Goal: Task Accomplishment & Management: Use online tool/utility

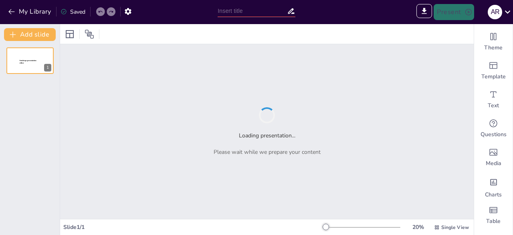
type input "Memahami [MEDICAL_DATA]: Definisi dan Bahayanya"
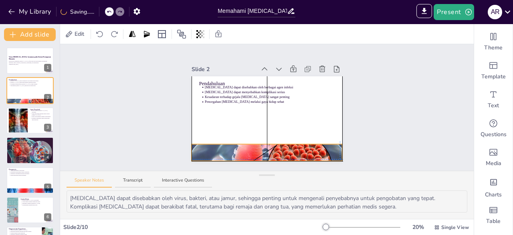
click at [221, 142] on div at bounding box center [267, 152] width 150 height 85
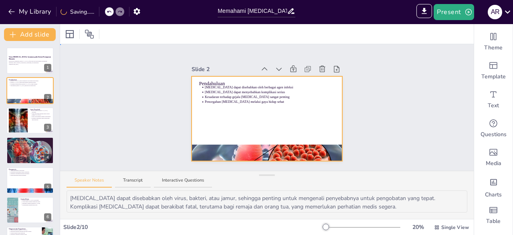
click at [262, 140] on div at bounding box center [267, 118] width 150 height 85
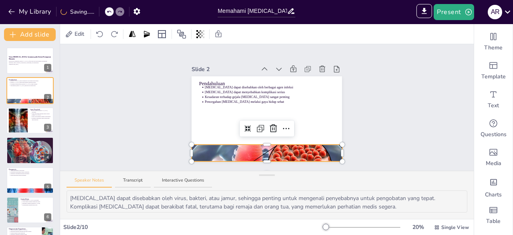
click at [257, 146] on div at bounding box center [267, 153] width 150 height 85
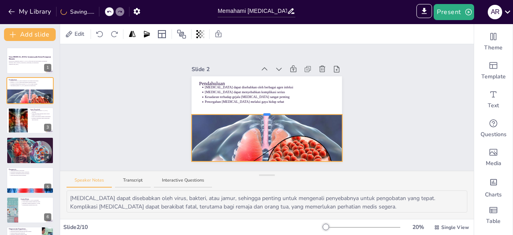
click at [264, 113] on div at bounding box center [267, 114] width 7 height 2
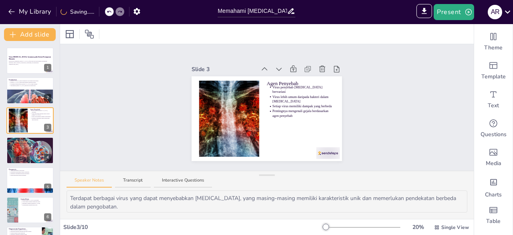
type textarea "Penularan melalui droplet adalah cara utama penyebaran virus [MEDICAL_DATA], ya…"
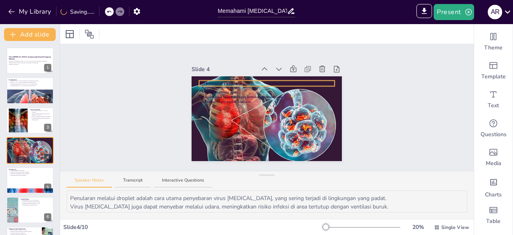
click at [215, 78] on div "Mekanisme Penularan Penularan melalui droplet Penularan melalui udara Kontak ti…" at bounding box center [267, 118] width 150 height 85
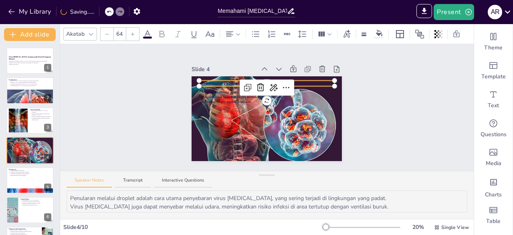
click at [148, 29] on icon at bounding box center [148, 34] width 10 height 10
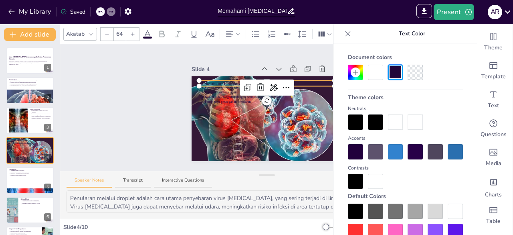
click at [394, 119] on div at bounding box center [395, 121] width 15 height 15
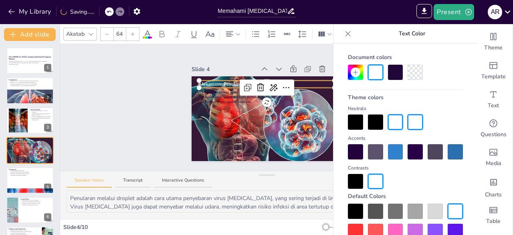
click at [240, 92] on div at bounding box center [267, 87] width 55 height 16
type input "43"
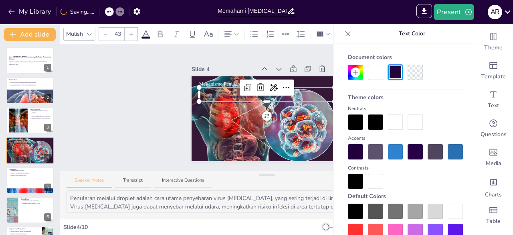
click at [217, 91] on p "Penularan melalui udara" at bounding box center [270, 91] width 130 height 5
click at [394, 121] on div at bounding box center [395, 121] width 15 height 15
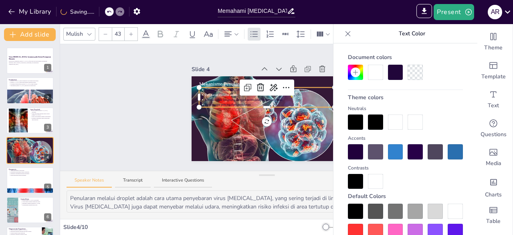
click at [227, 103] on div at bounding box center [267, 104] width 136 height 3
click at [229, 97] on p "Kontak tidak langsung dengan permukaan terkontaminasi" at bounding box center [270, 99] width 130 height 5
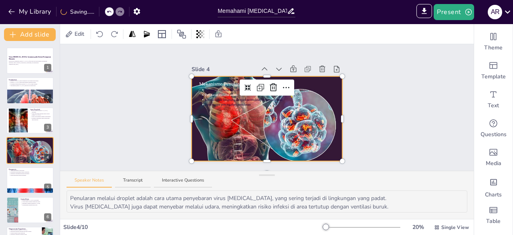
click at [225, 104] on div at bounding box center [267, 119] width 150 height 100
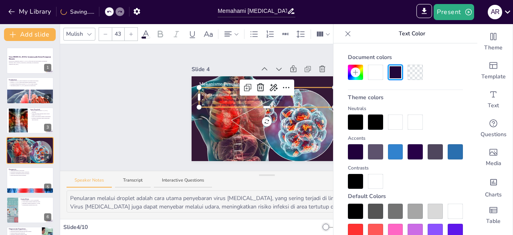
click at [225, 97] on p "Kontak tidak langsung dengan permukaan terkontaminasi" at bounding box center [270, 99] width 130 height 5
click at [375, 71] on div at bounding box center [375, 72] width 15 height 15
click at [402, 118] on div at bounding box center [405, 121] width 115 height 15
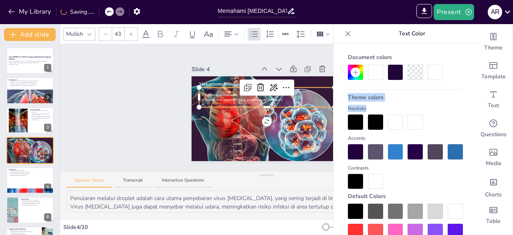
drag, startPoint x: 405, startPoint y: 120, endPoint x: 170, endPoint y: 85, distance: 237.9
click at [170, 85] on body "My Library Saving...... Memahami [MEDICAL_DATA]: Definisi dan Bahayanya IMPORT …" at bounding box center [256, 117] width 513 height 235
click at [170, 85] on div "Slide 1 Virus [MEDICAL_DATA]: Ancaman pada Sistem Pernapasan Manusia Presentasi…" at bounding box center [266, 107] width 195 height 107
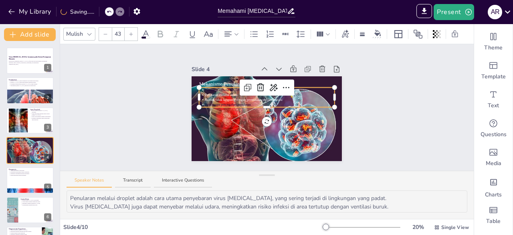
click at [202, 101] on div "Mekanisme Penularan Penularan melalui droplet Penularan melalui udara Kontak ti…" at bounding box center [267, 118] width 150 height 85
click at [209, 103] on div at bounding box center [267, 104] width 136 height 3
click at [148, 29] on icon at bounding box center [146, 34] width 10 height 10
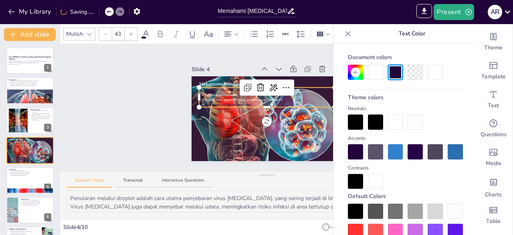
click at [375, 69] on div at bounding box center [375, 72] width 15 height 15
type input "--"
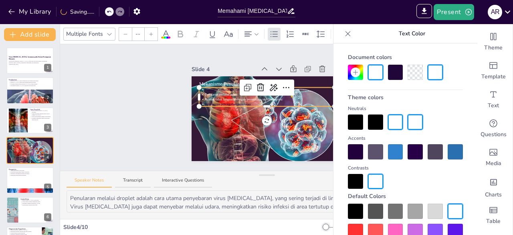
click at [375, 69] on div at bounding box center [375, 72] width 15 height 15
click at [151, 129] on div "Slide 1 Virus [MEDICAL_DATA]: Ancaman pada Sistem Pernapasan Manusia Presentasi…" at bounding box center [267, 107] width 414 height 126
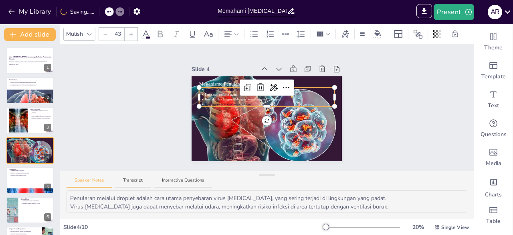
click at [221, 100] on div "Mekanisme Penularan Penularan melalui droplet Penularan melalui udara Kontak ti…" at bounding box center [267, 118] width 150 height 85
click at [154, 31] on div at bounding box center [160, 34] width 13 height 13
click at [143, 36] on div "Mulish 43" at bounding box center [265, 34] width 405 height 14
click at [144, 32] on icon at bounding box center [145, 34] width 7 height 8
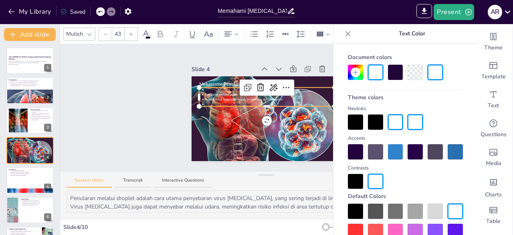
click at [388, 68] on div at bounding box center [395, 72] width 15 height 15
type input "--"
click at [392, 72] on div at bounding box center [395, 72] width 15 height 15
click at [376, 73] on div at bounding box center [375, 72] width 15 height 15
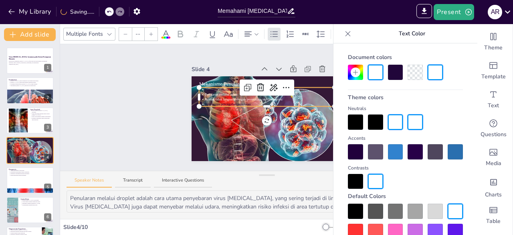
click at [388, 73] on div at bounding box center [395, 72] width 15 height 15
click at [435, 226] on div at bounding box center [435, 230] width 15 height 15
click at [448, 66] on div at bounding box center [455, 72] width 15 height 15
click at [282, 87] on icon at bounding box center [287, 88] width 10 height 10
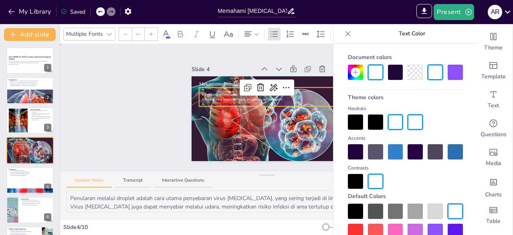
click at [175, 132] on div "Slide 1 Virus [MEDICAL_DATA]: Ancaman pada Sistem Pernapasan Manusia Presentasi…" at bounding box center [266, 107] width 195 height 107
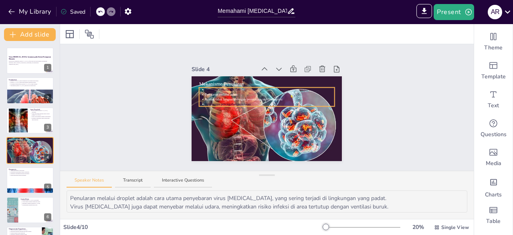
click at [206, 97] on p "Kontak tidak langsung dengan permukaan terkontaminasi" at bounding box center [270, 99] width 130 height 5
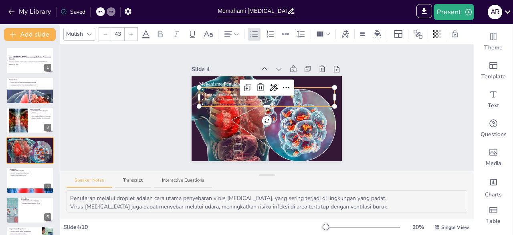
click at [208, 101] on div "Mekanisme Penularan Penularan melalui droplet Penularan melalui udara Kontak ti…" at bounding box center [267, 118] width 150 height 85
click at [208, 103] on div at bounding box center [267, 104] width 136 height 3
click at [145, 36] on span at bounding box center [146, 37] width 9 height 2
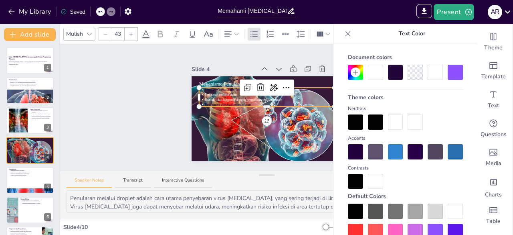
click at [379, 72] on div at bounding box center [375, 72] width 15 height 15
click at [71, 128] on div "Slide 1 Virus [MEDICAL_DATA]: Ancaman pada Sistem Pernapasan Manusia Presentasi…" at bounding box center [267, 107] width 414 height 126
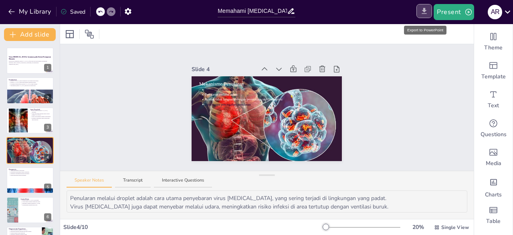
click at [426, 12] on icon "Export to PowerPoint" at bounding box center [424, 11] width 8 height 8
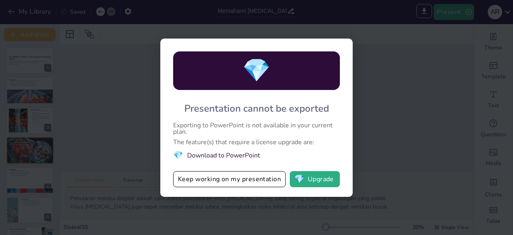
click at [358, 111] on div "💎 Presentation cannot be exported Exporting to PowerPoint is not available in y…" at bounding box center [256, 117] width 513 height 235
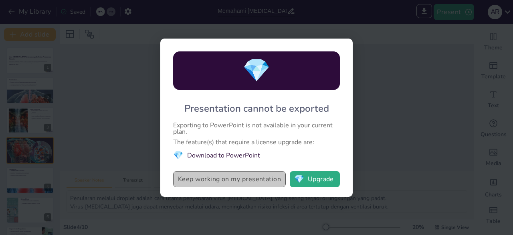
drag, startPoint x: 256, startPoint y: 182, endPoint x: 249, endPoint y: 178, distance: 7.6
click at [249, 178] on button "Keep working on my presentation" at bounding box center [229, 179] width 113 height 16
